Goal: Download file/media

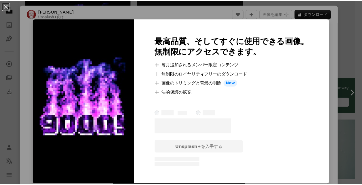
scroll to position [173, 0]
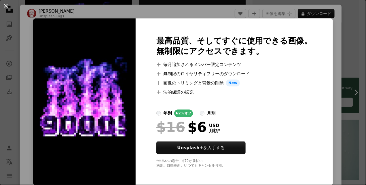
click at [342, 71] on div "An X shape 最高品質、そしてすぐに使用できる画像。 無制限にアクセスできます。 A plus sign 毎月追加されるメンバー限定コンテンツ A p…" at bounding box center [183, 92] width 366 height 185
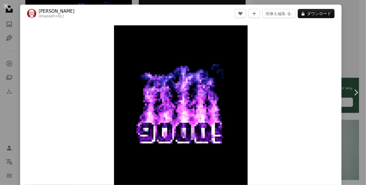
click at [344, 41] on div "An X shape Chevron left Chevron right [PERSON_NAME] Unsplash+ 向け A heart A plus…" at bounding box center [183, 92] width 366 height 185
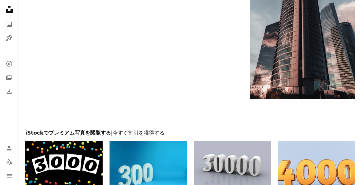
scroll to position [1158, 0]
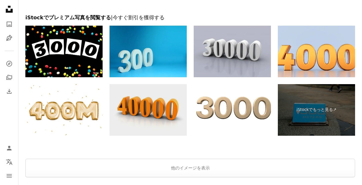
click at [155, 99] on img at bounding box center [147, 110] width 77 height 52
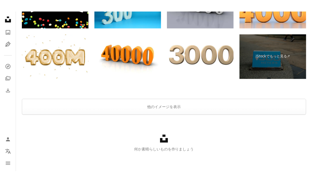
scroll to position [1063, 0]
